Goal: Transaction & Acquisition: Obtain resource

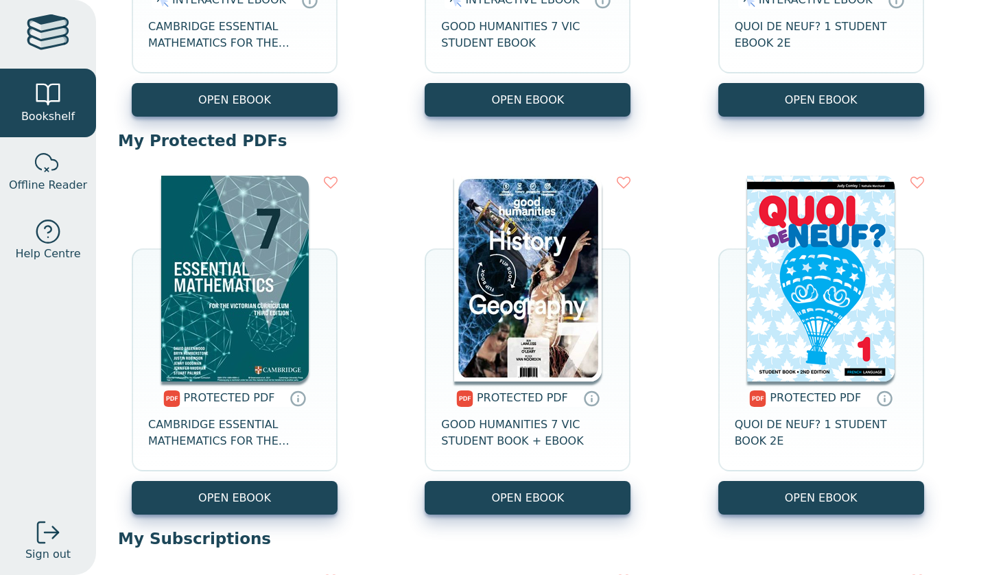
scroll to position [684, 0]
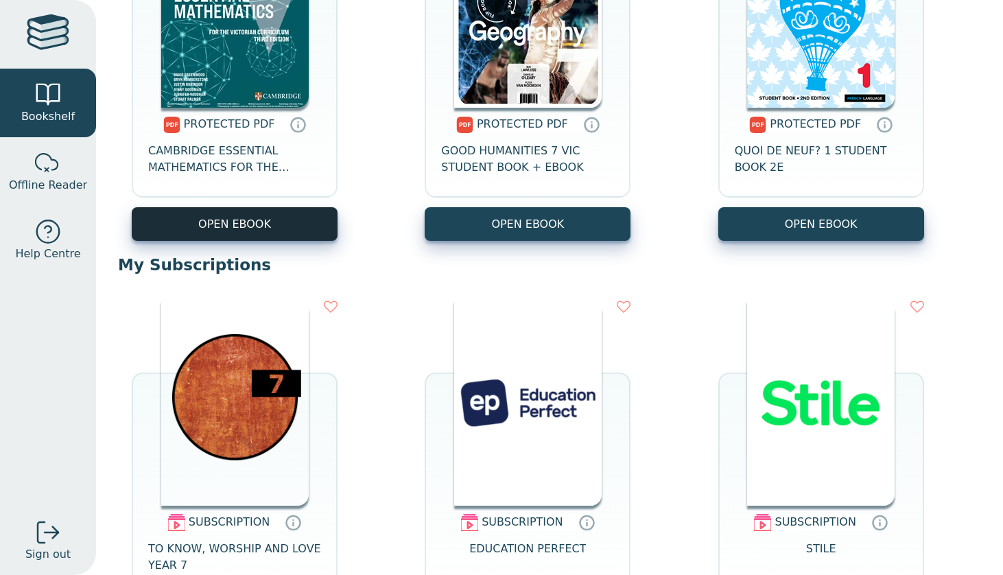
click at [233, 229] on link "OPEN EBOOK" at bounding box center [235, 224] width 206 height 34
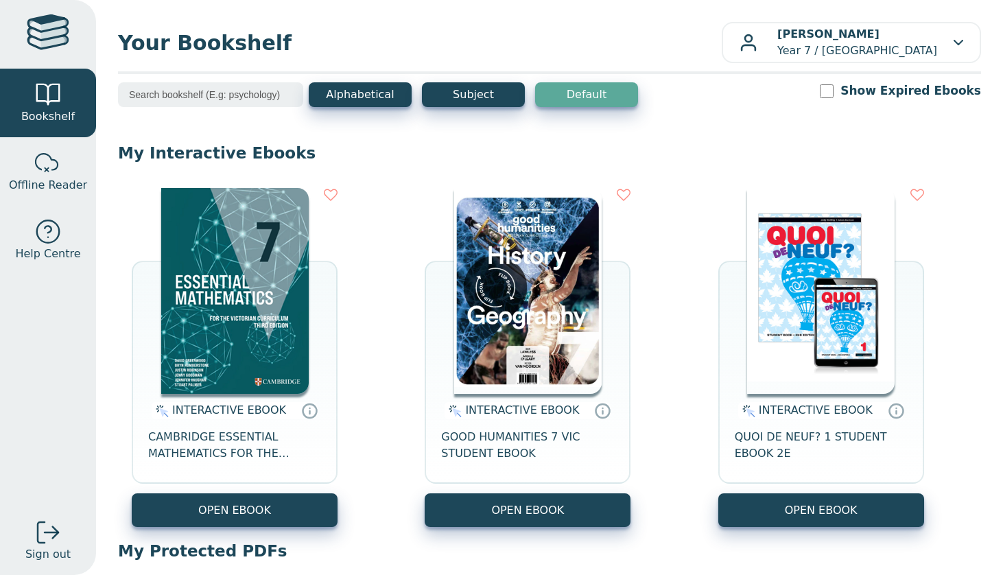
scroll to position [656, 0]
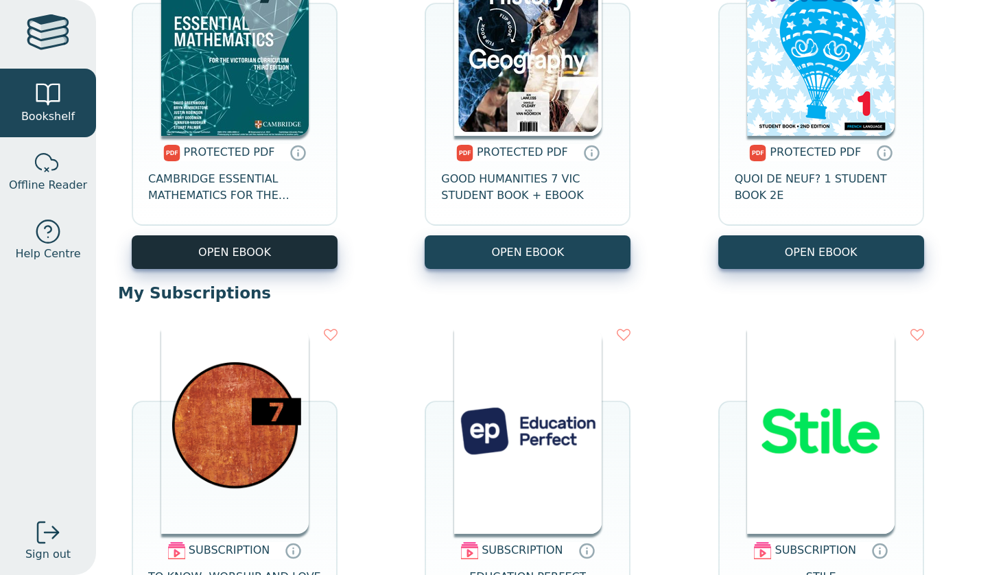
click at [266, 259] on link "OPEN EBOOK" at bounding box center [235, 252] width 206 height 34
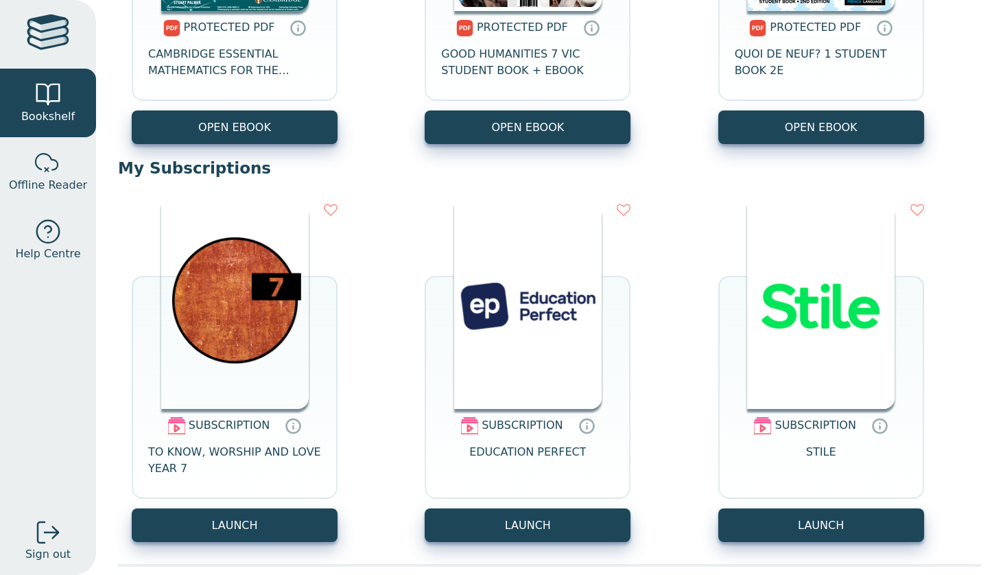
scroll to position [780, 0]
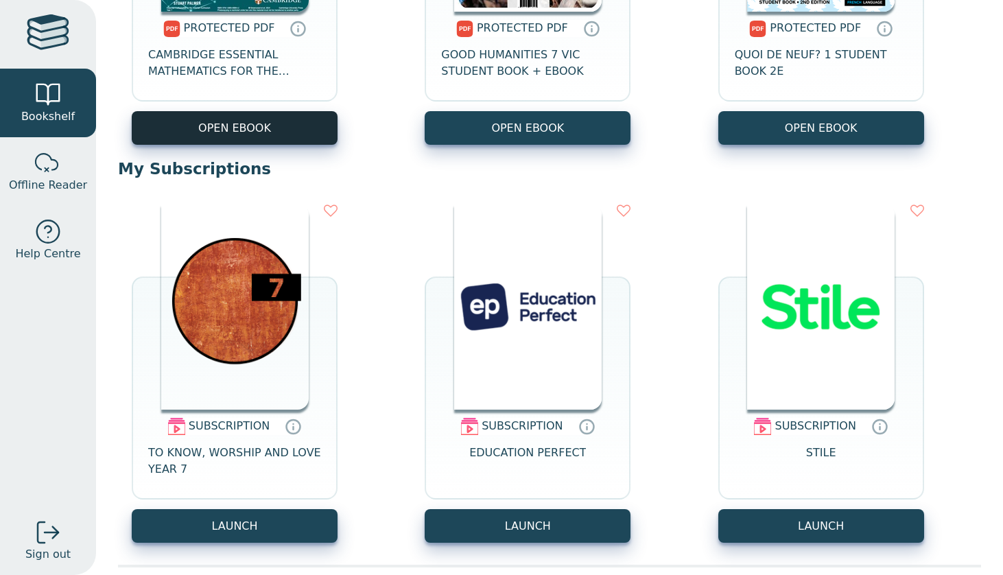
click at [213, 134] on link "OPEN EBOOK" at bounding box center [235, 128] width 206 height 34
click at [277, 139] on link "OPEN EBOOK" at bounding box center [235, 128] width 206 height 34
click at [197, 126] on link "OPEN EBOOK" at bounding box center [235, 128] width 206 height 34
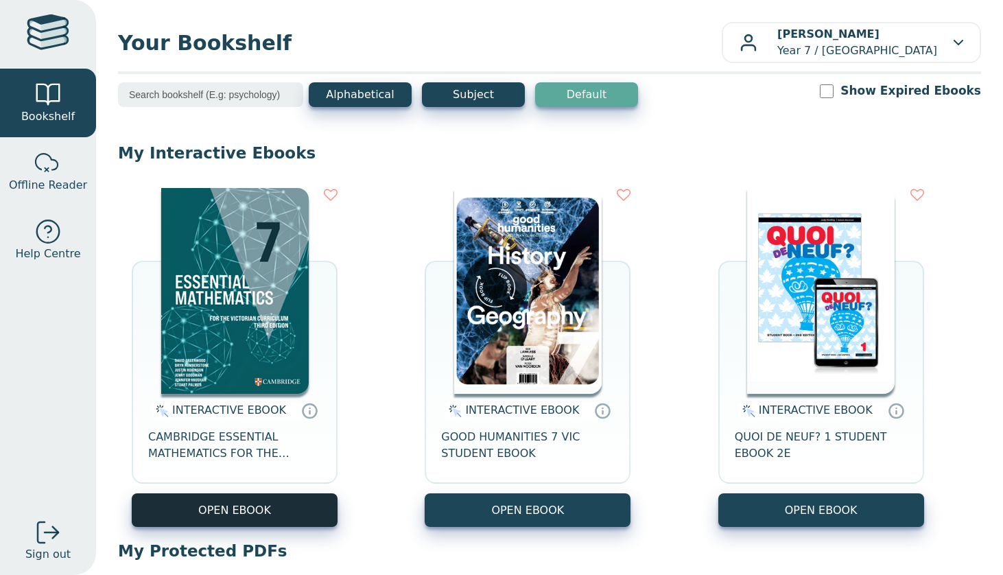
click at [225, 502] on button "OPEN EBOOK" at bounding box center [235, 510] width 206 height 34
